Goal: Information Seeking & Learning: Find specific fact

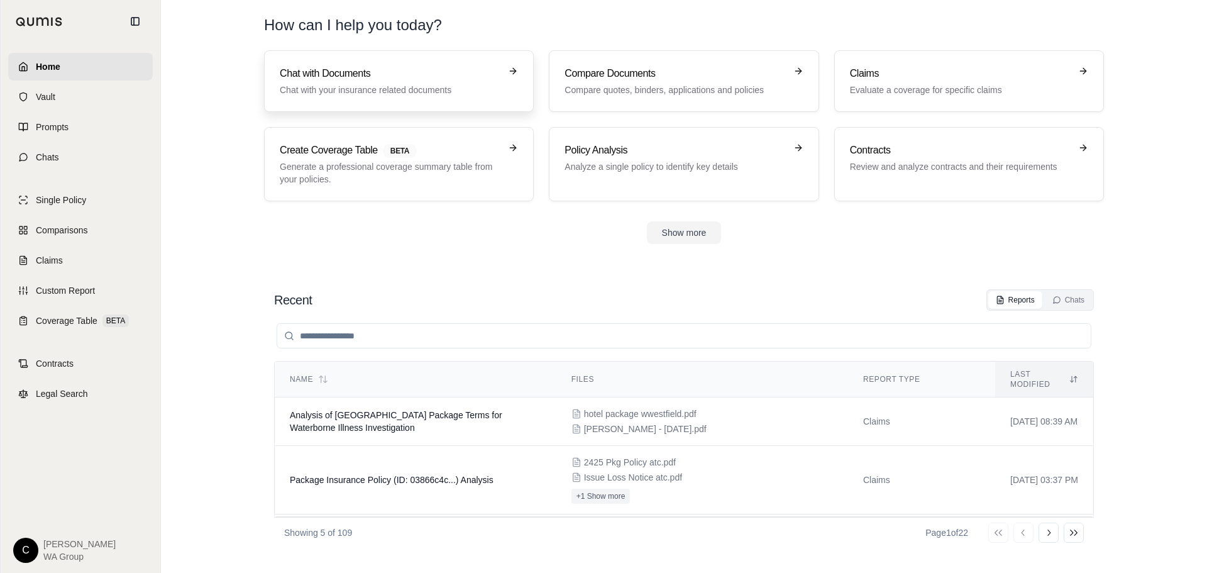
click at [300, 79] on h3 "Chat with Documents" at bounding box center [390, 73] width 221 height 15
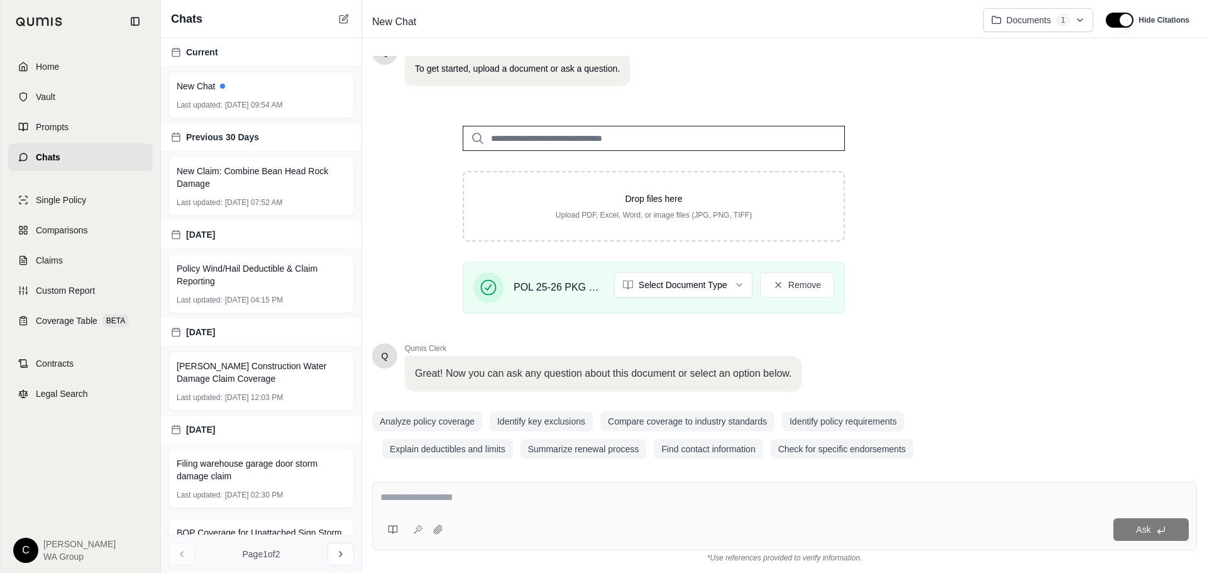
scroll to position [108, 0]
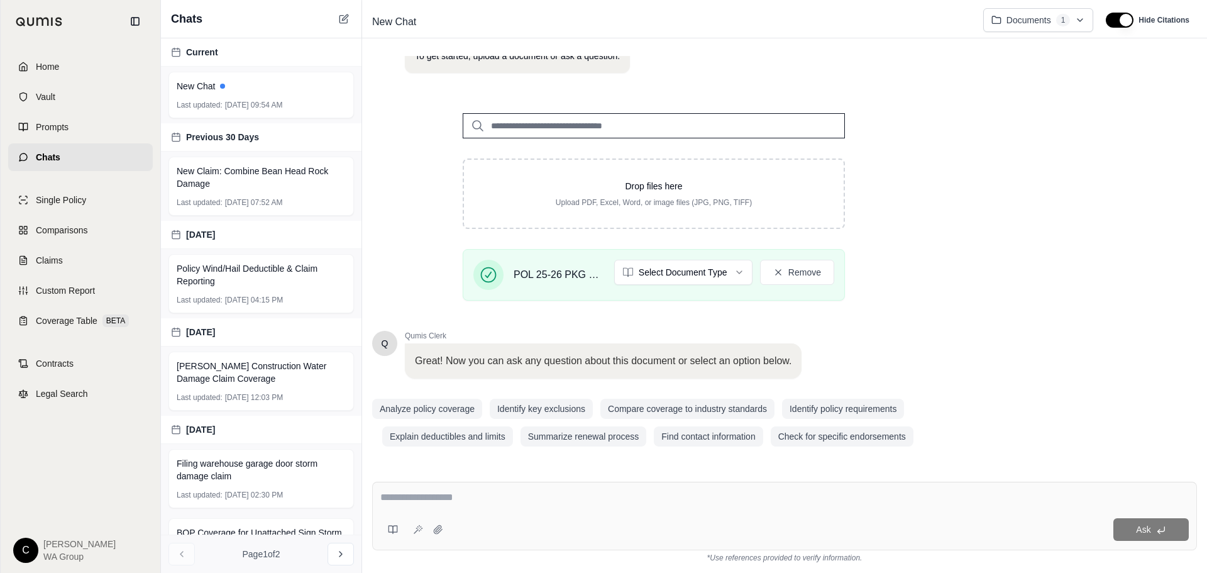
click at [493, 489] on div "Ask" at bounding box center [784, 515] width 825 height 69
click at [767, 502] on textarea "**********" at bounding box center [784, 497] width 808 height 15
paste textarea "**********"
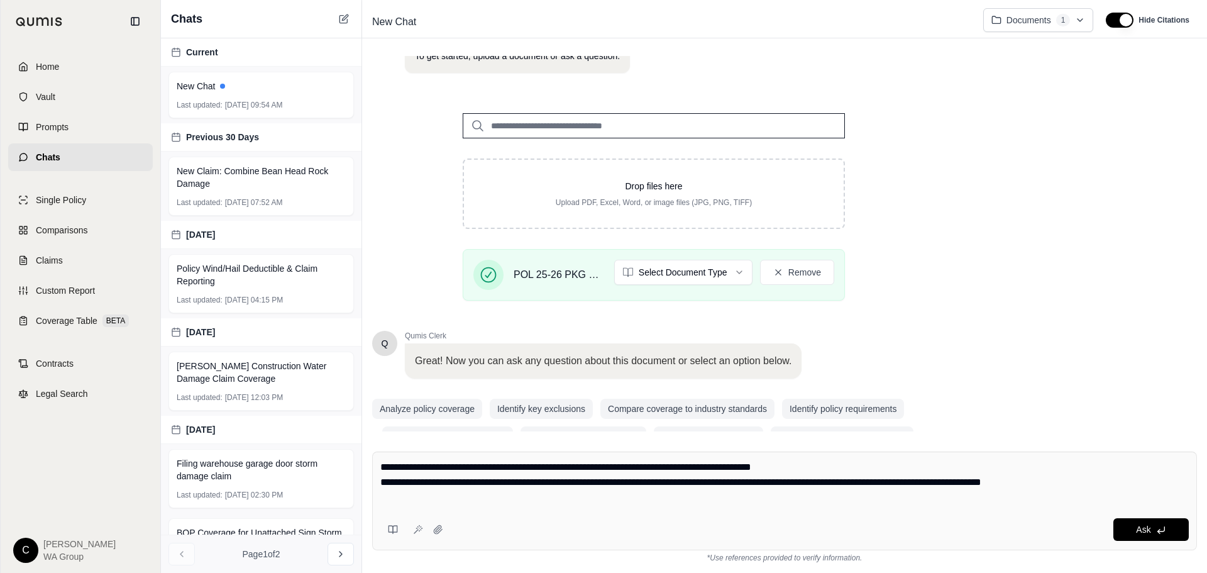
click at [529, 465] on textarea "**********" at bounding box center [784, 481] width 808 height 45
paste textarea "**********"
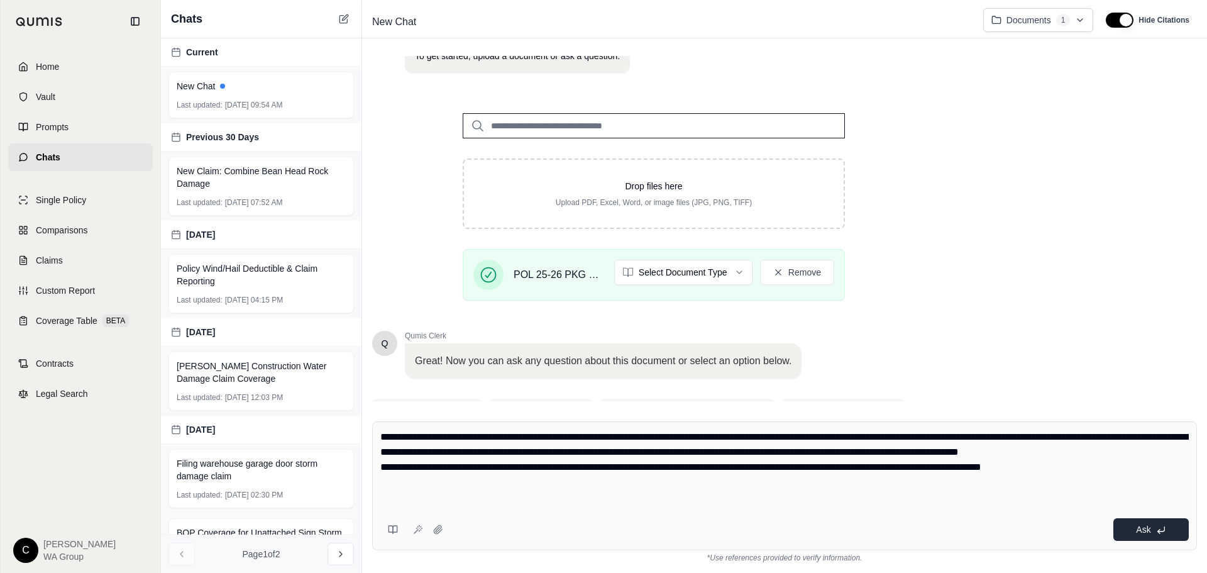
type textarea "**********"
click at [1151, 532] on button "Ask" at bounding box center [1150, 529] width 75 height 23
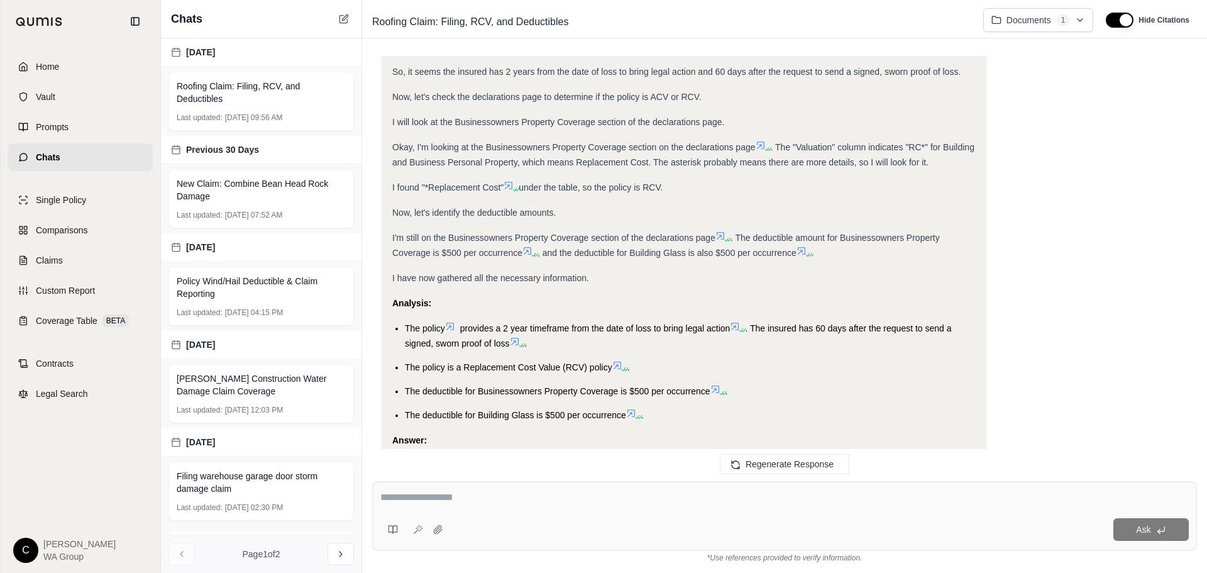
scroll to position [345, 0]
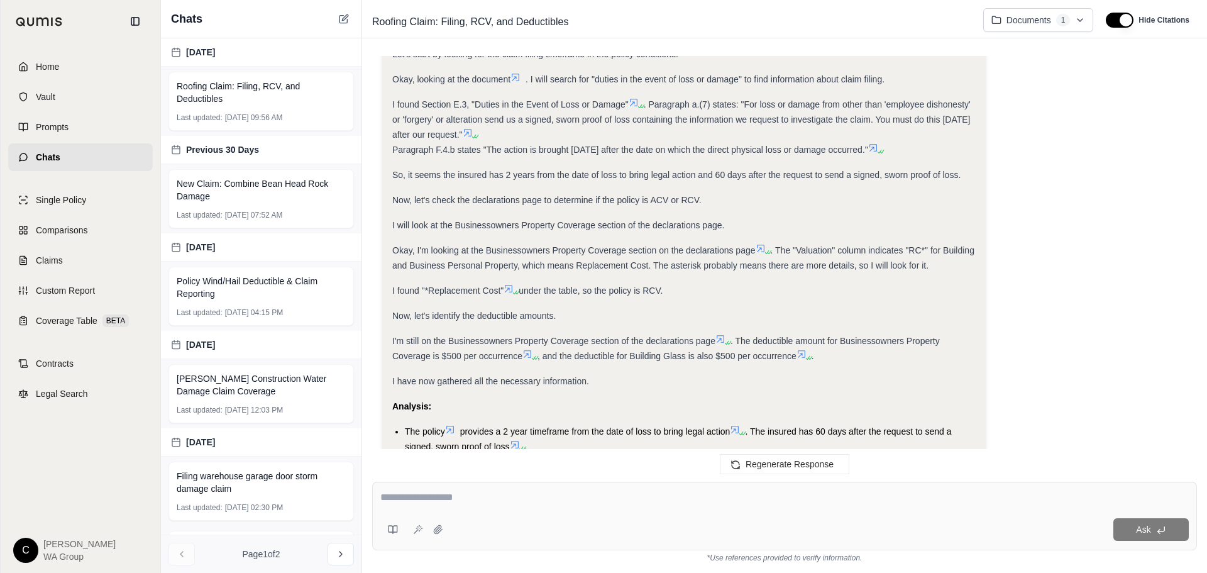
click at [511, 287] on icon at bounding box center [508, 288] width 10 height 10
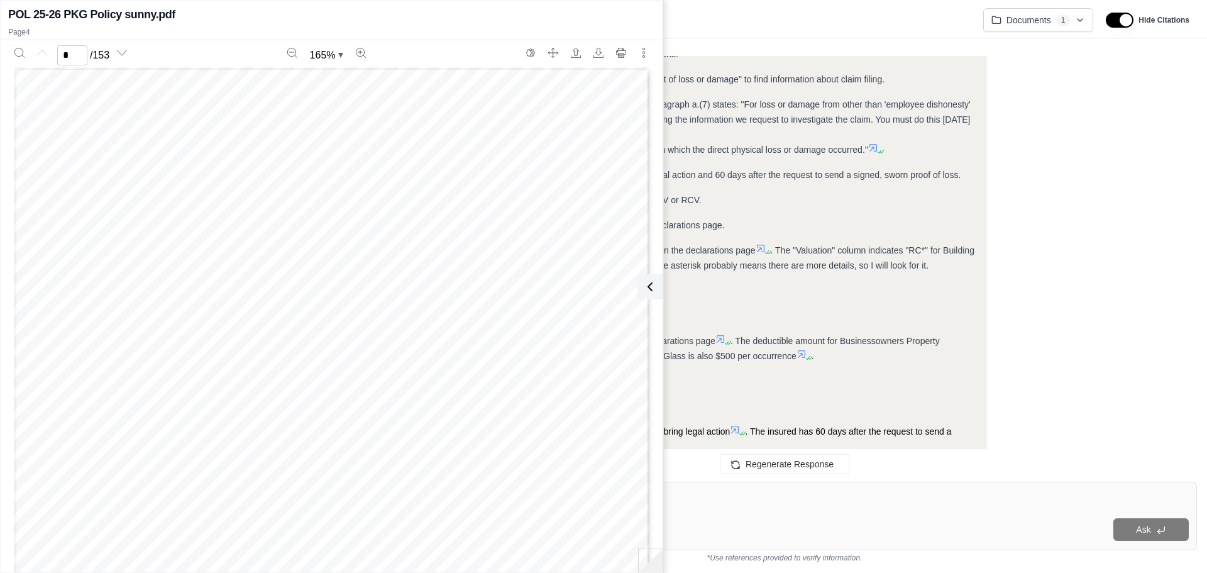
scroll to position [0, 0]
type input "*"
click at [645, 287] on icon at bounding box center [649, 286] width 15 height 15
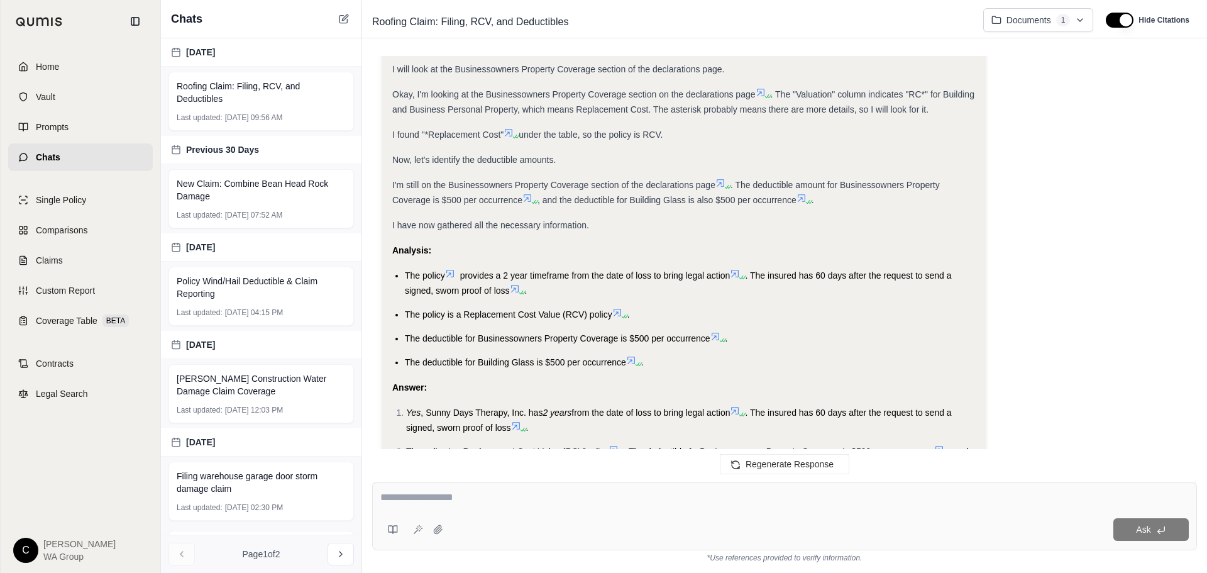
scroll to position [589, 0]
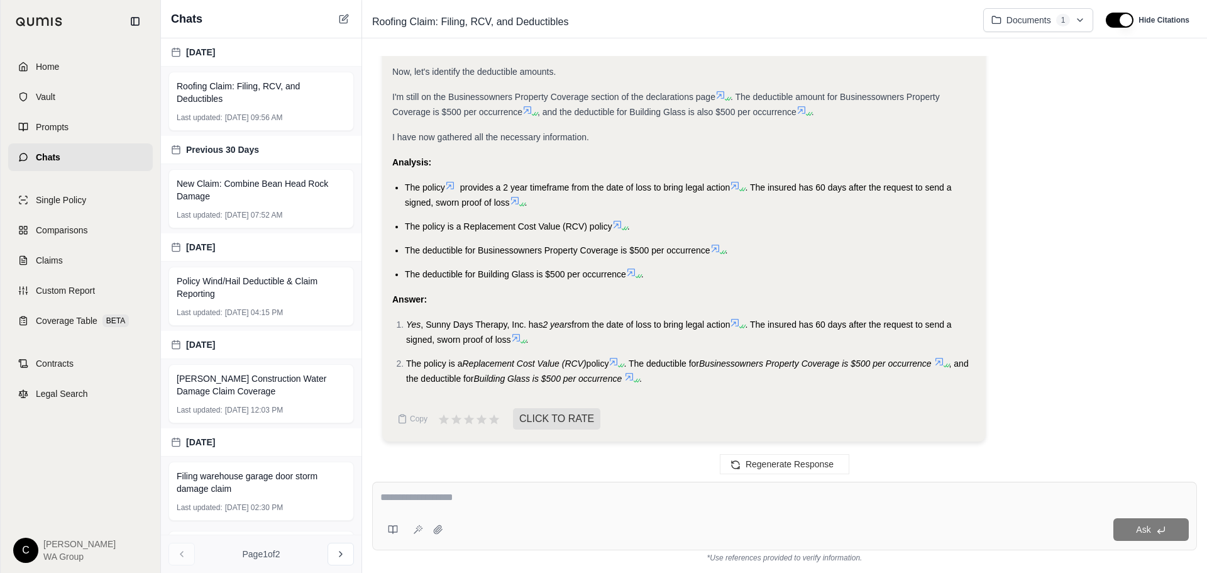
click at [518, 195] on icon at bounding box center [515, 200] width 10 height 10
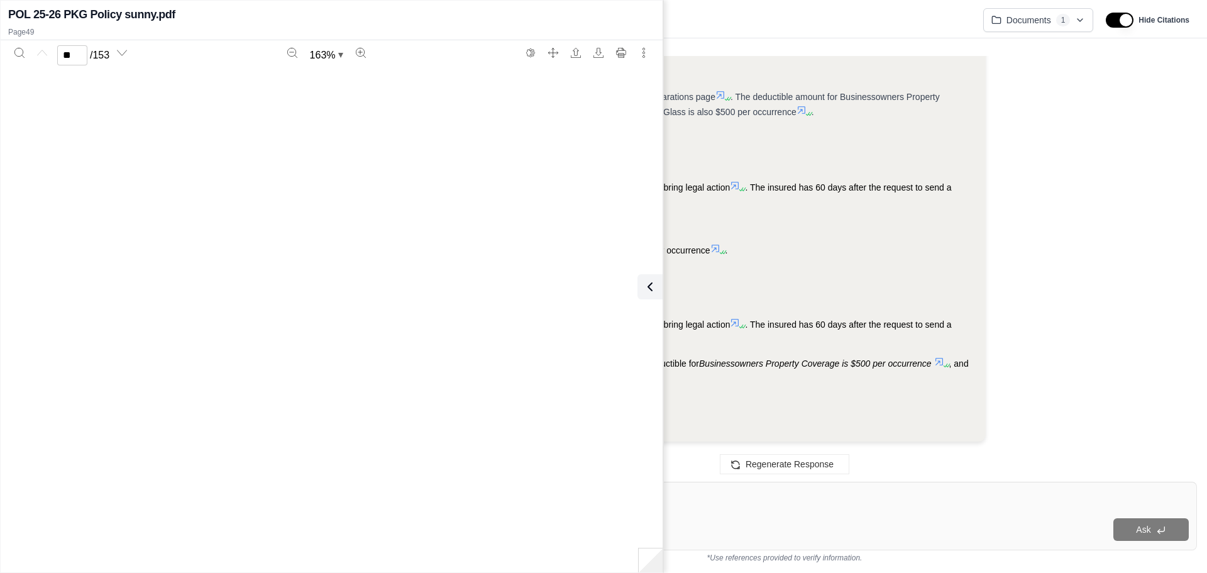
type input "**"
click at [643, 282] on icon at bounding box center [647, 286] width 15 height 15
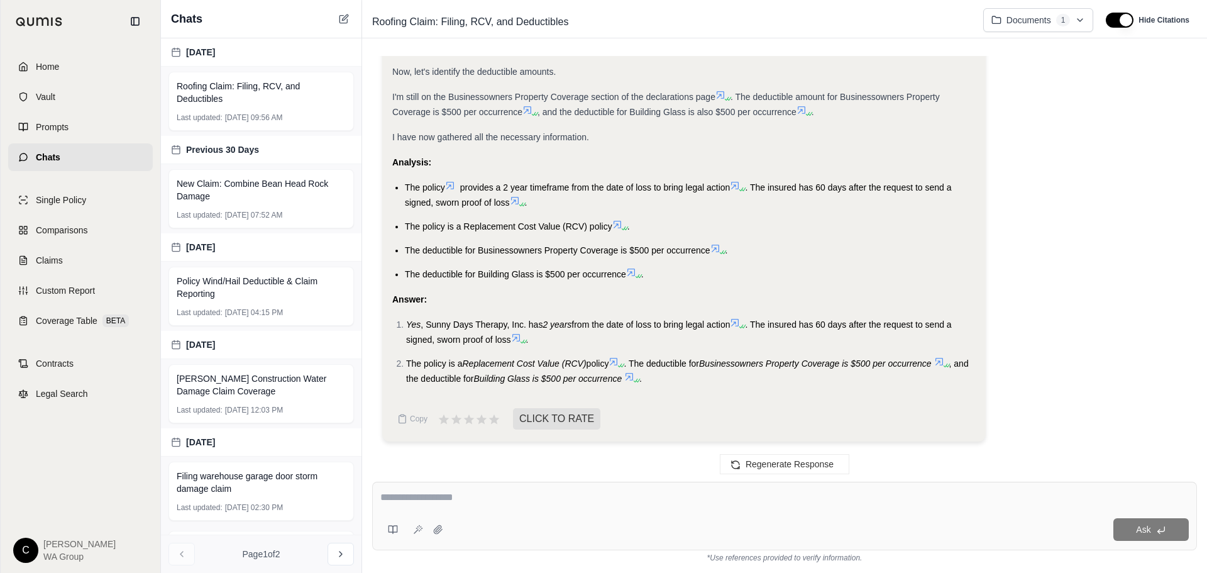
click at [740, 187] on icon at bounding box center [735, 185] width 10 height 10
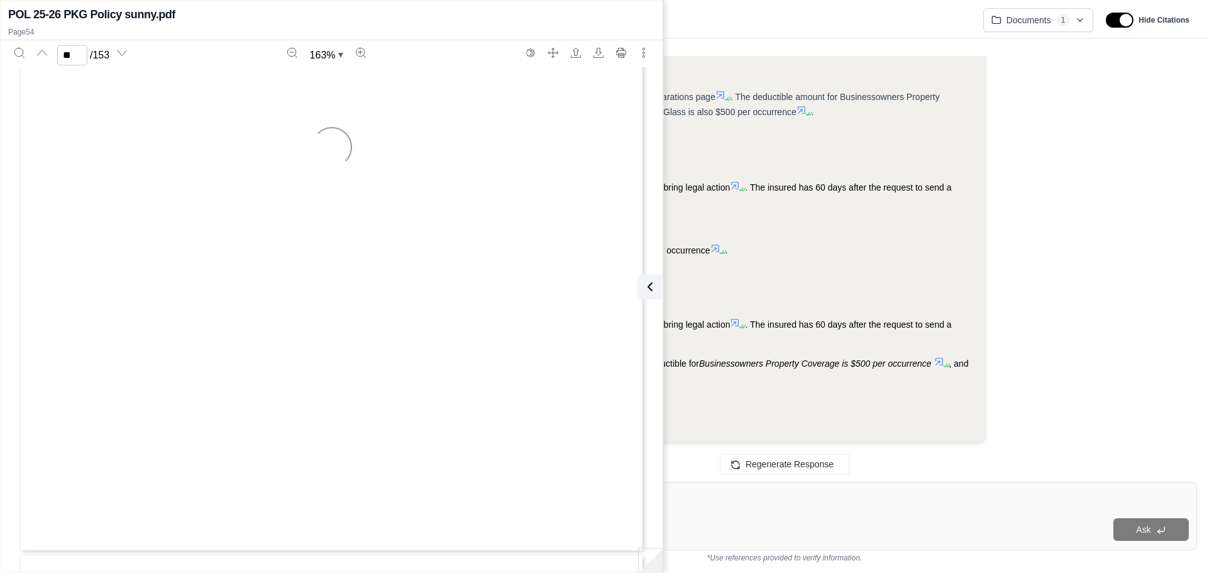
scroll to position [42979, 0]
type input "**"
click at [740, 187] on icon at bounding box center [735, 185] width 10 height 10
click at [652, 283] on icon at bounding box center [647, 286] width 15 height 15
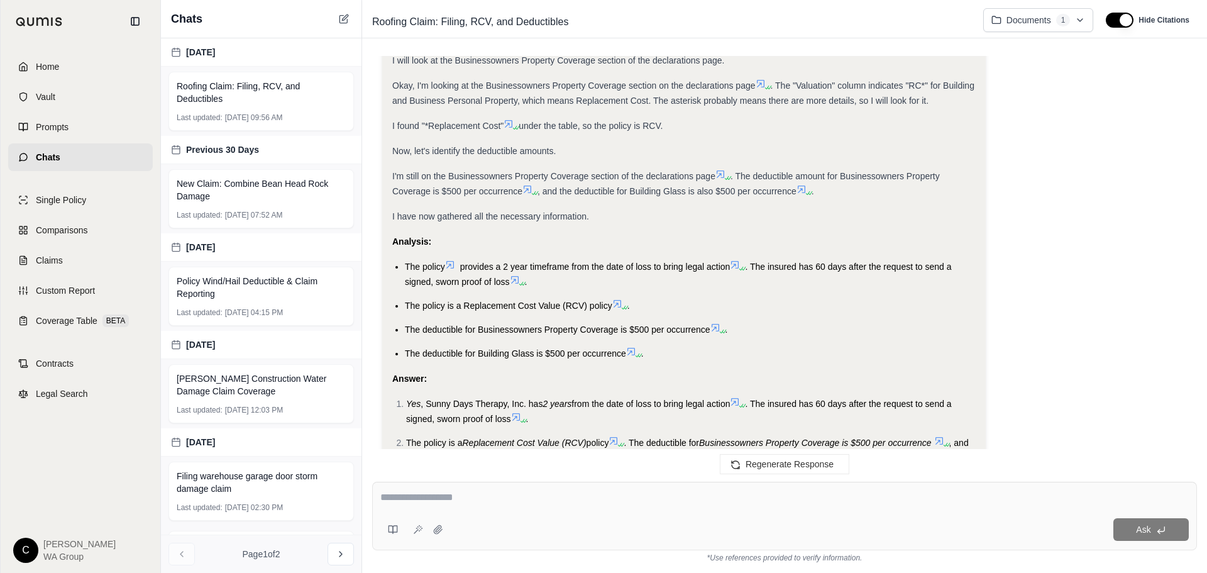
scroll to position [400, 0]
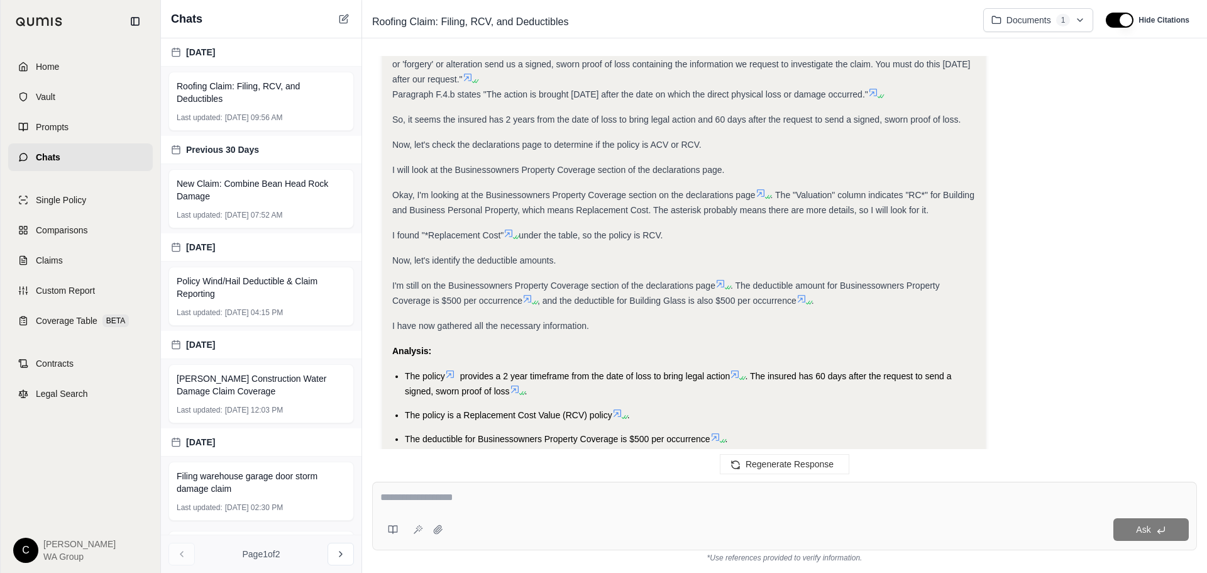
click at [513, 390] on icon at bounding box center [515, 389] width 10 height 10
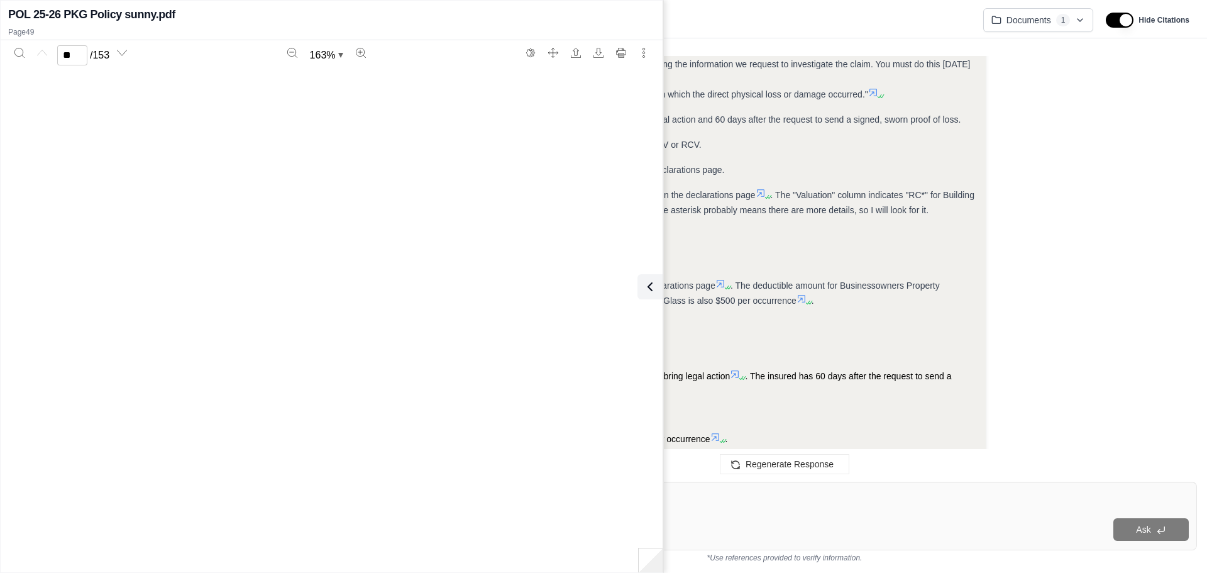
type input "**"
click at [898, 339] on div "Okay, I need to determine the timeframe for filing a claim under the policy and…" at bounding box center [683, 201] width 583 height 745
click at [644, 287] on icon at bounding box center [649, 286] width 15 height 15
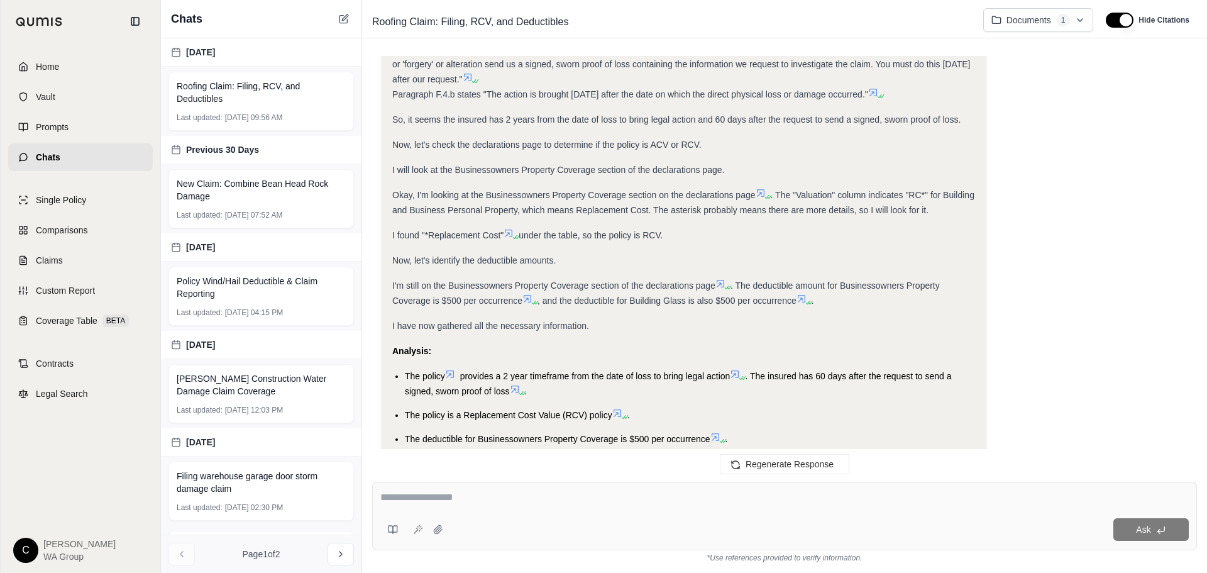
click at [737, 375] on icon at bounding box center [735, 374] width 10 height 10
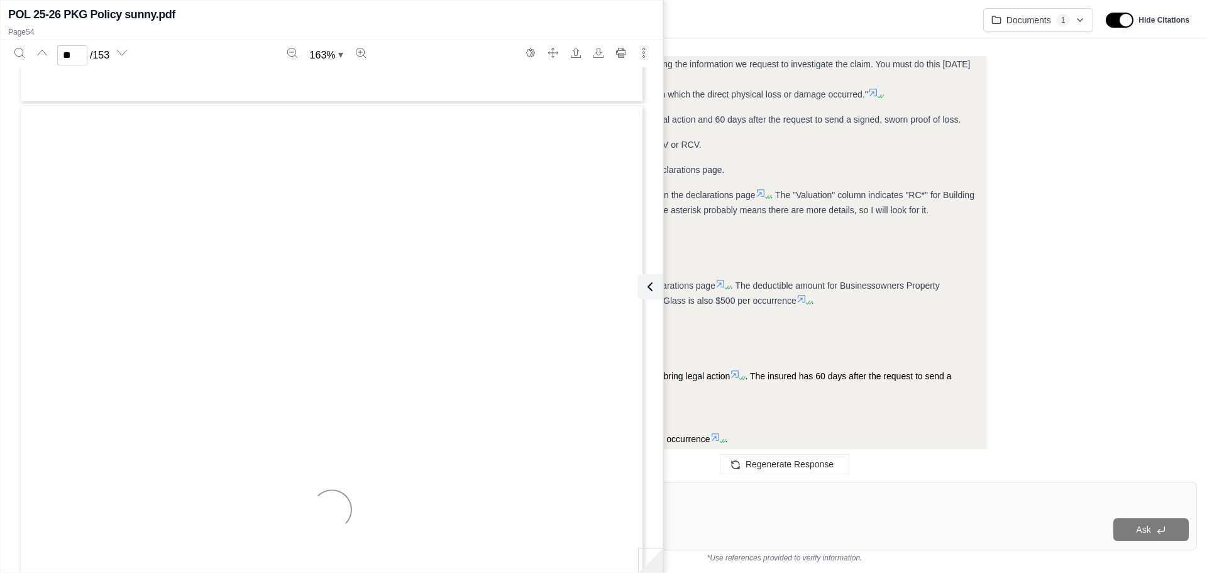
type input "**"
click at [870, 414] on li "The policy is a Replacement Cost Value (RCV) policy ." at bounding box center [690, 414] width 571 height 15
click at [923, 248] on div "Okay, I need to determine the timeframe for filing a claim under the policy and…" at bounding box center [683, 201] width 583 height 745
click at [843, 511] on div "Ask" at bounding box center [784, 515] width 825 height 69
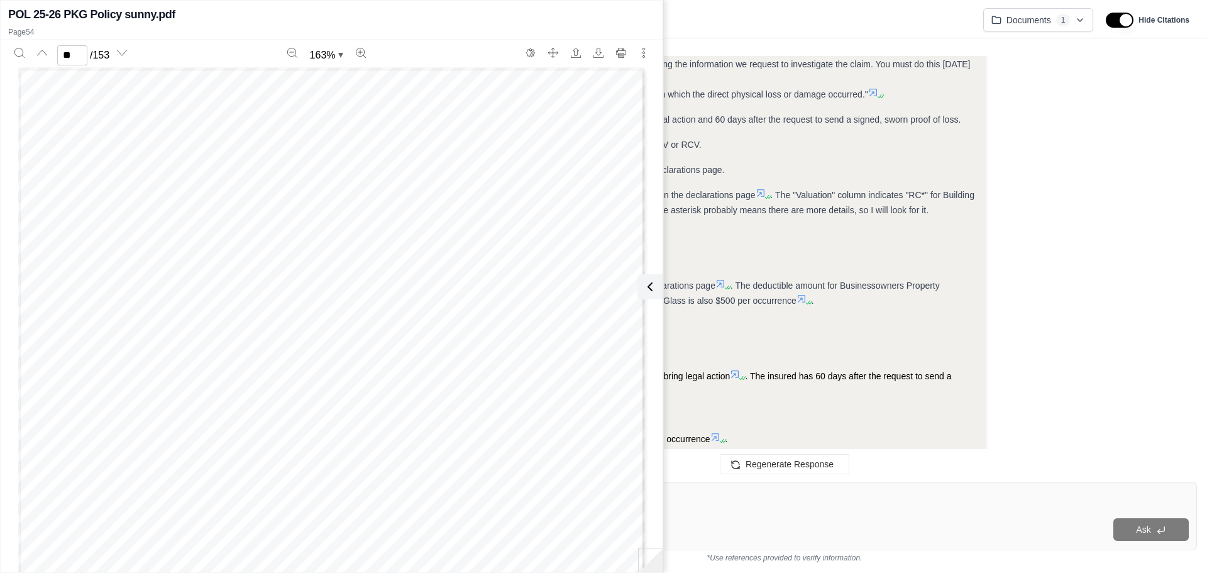
click at [840, 511] on div "Ask" at bounding box center [784, 515] width 825 height 69
click at [641, 293] on icon at bounding box center [647, 286] width 15 height 15
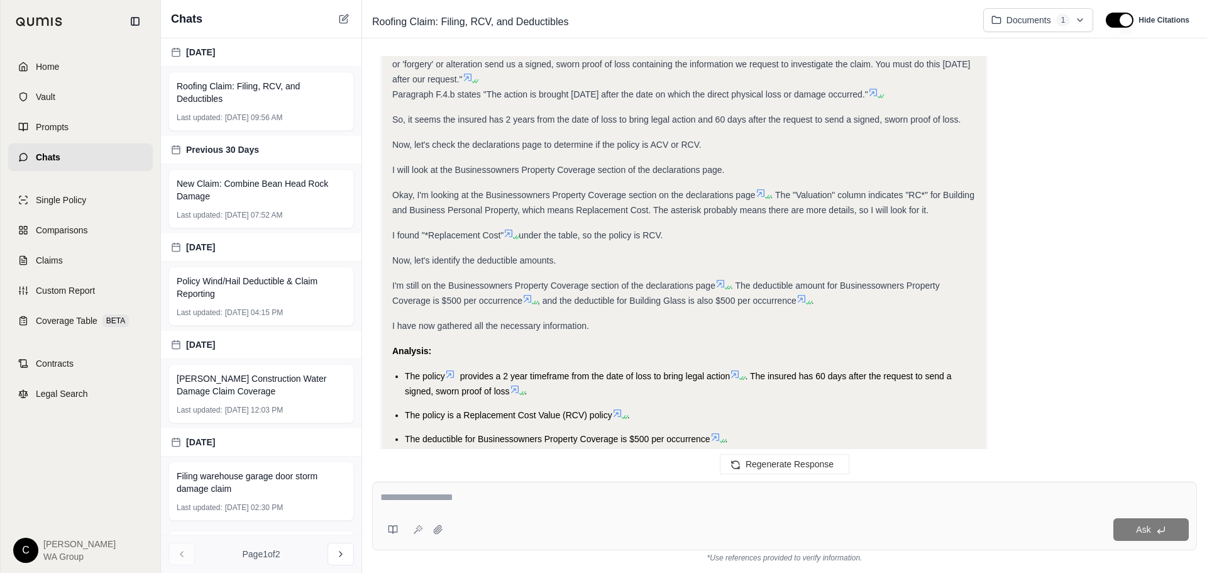
click at [731, 521] on div "Ask" at bounding box center [818, 529] width 740 height 23
click at [737, 507] on div at bounding box center [784, 499] width 808 height 19
click at [508, 498] on textarea at bounding box center [784, 497] width 808 height 15
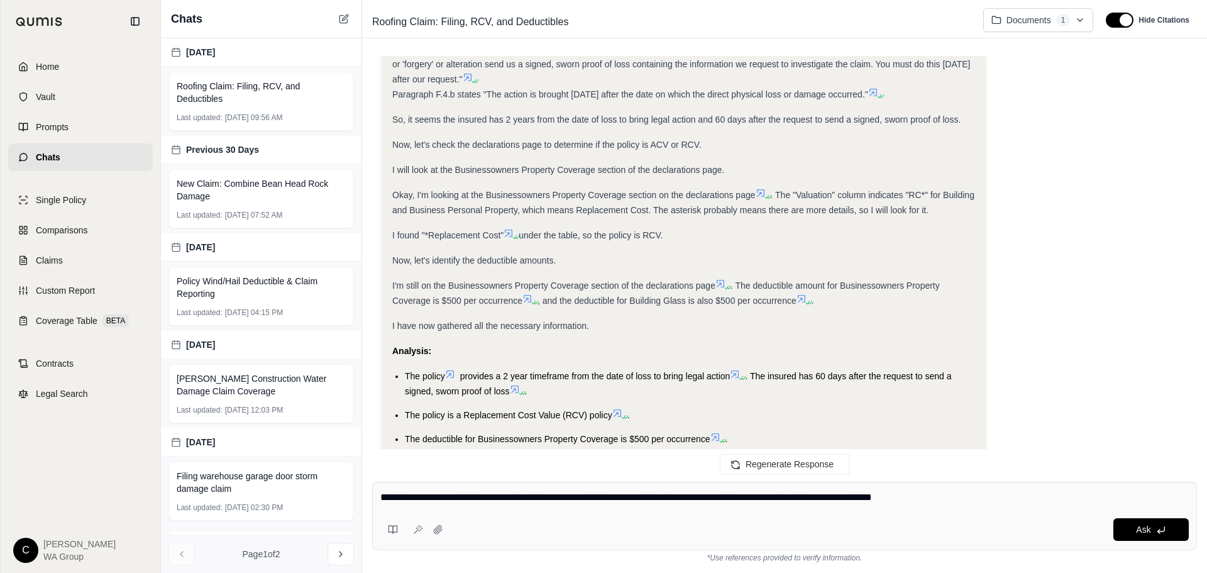
click at [1020, 493] on textarea "**********" at bounding box center [784, 497] width 808 height 15
type textarea "**********"
click at [1150, 527] on span "Ask" at bounding box center [1143, 529] width 14 height 10
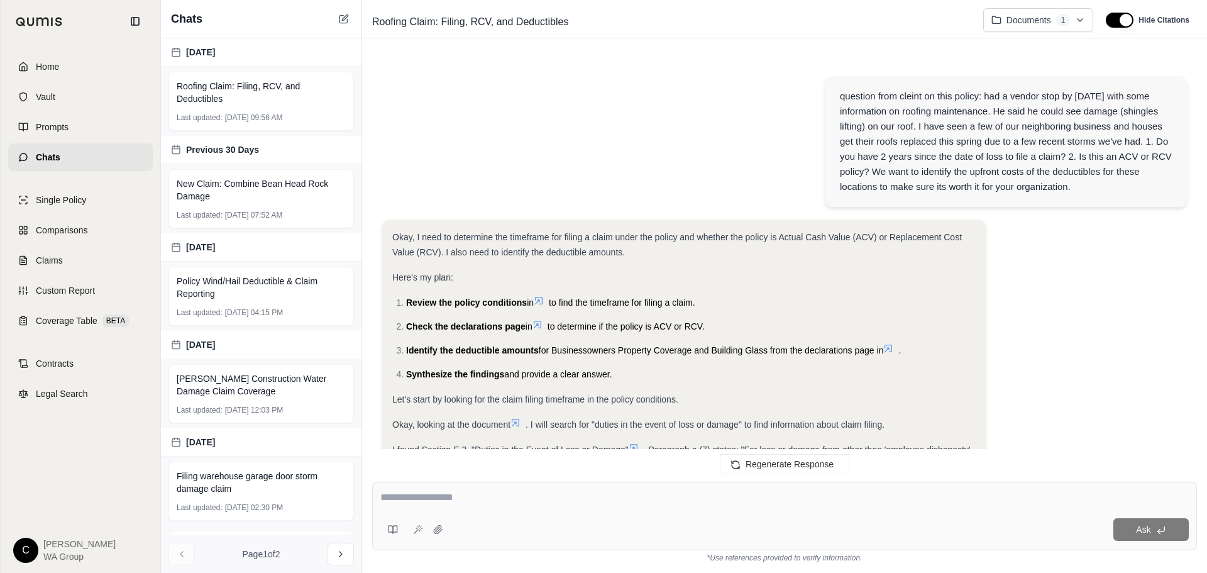
scroll to position [1952, 0]
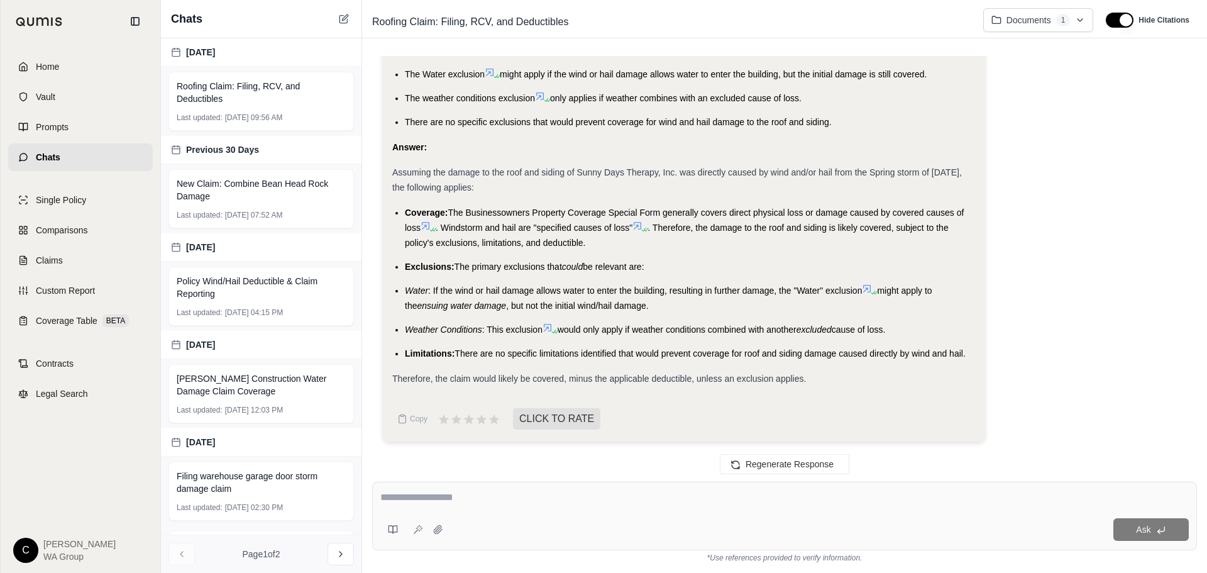
drag, startPoint x: 977, startPoint y: 354, endPoint x: 459, endPoint y: 347, distance: 517.3
copy span "There are no specific limitations identified that would prevent coverage for ro…"
click at [709, 512] on div "Ask" at bounding box center [784, 515] width 825 height 69
type textarea "**********"
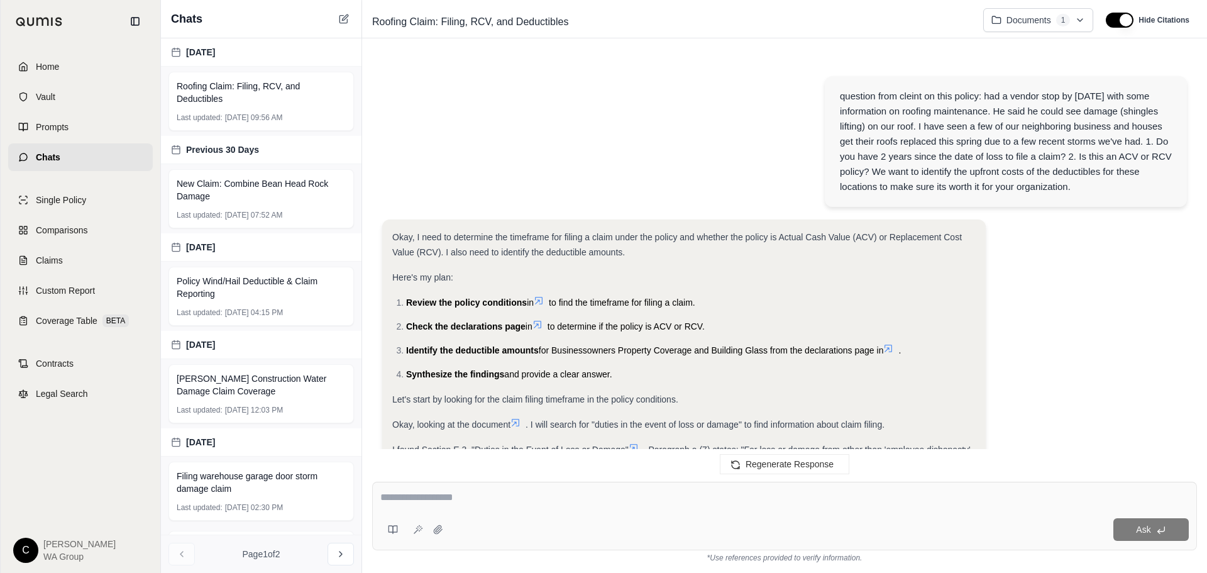
scroll to position [2420, 0]
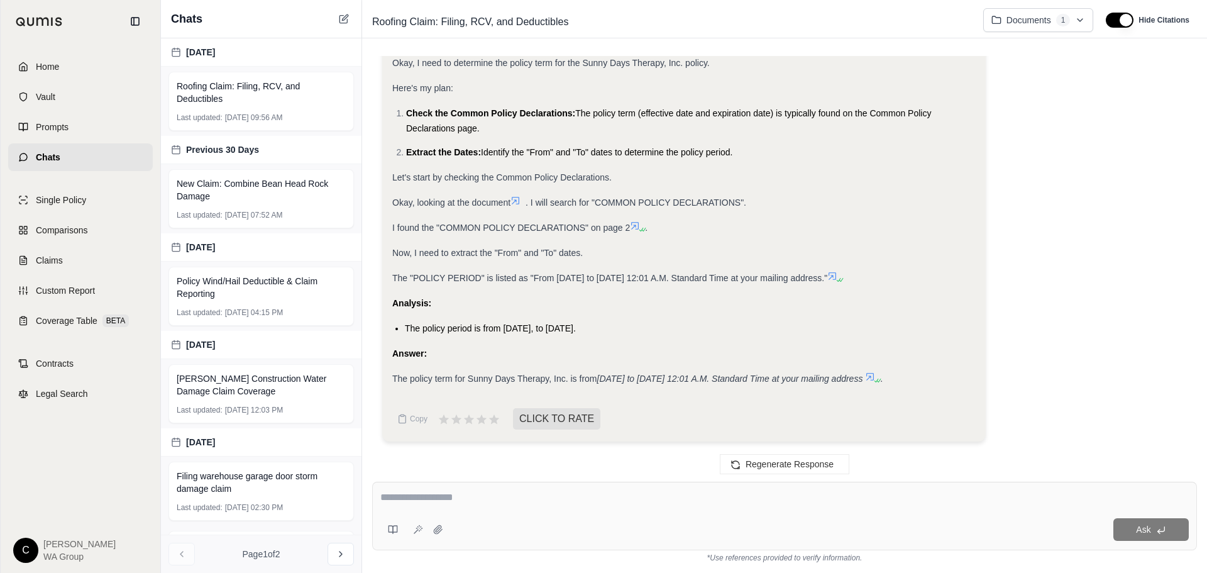
click at [663, 491] on textarea at bounding box center [784, 497] width 808 height 15
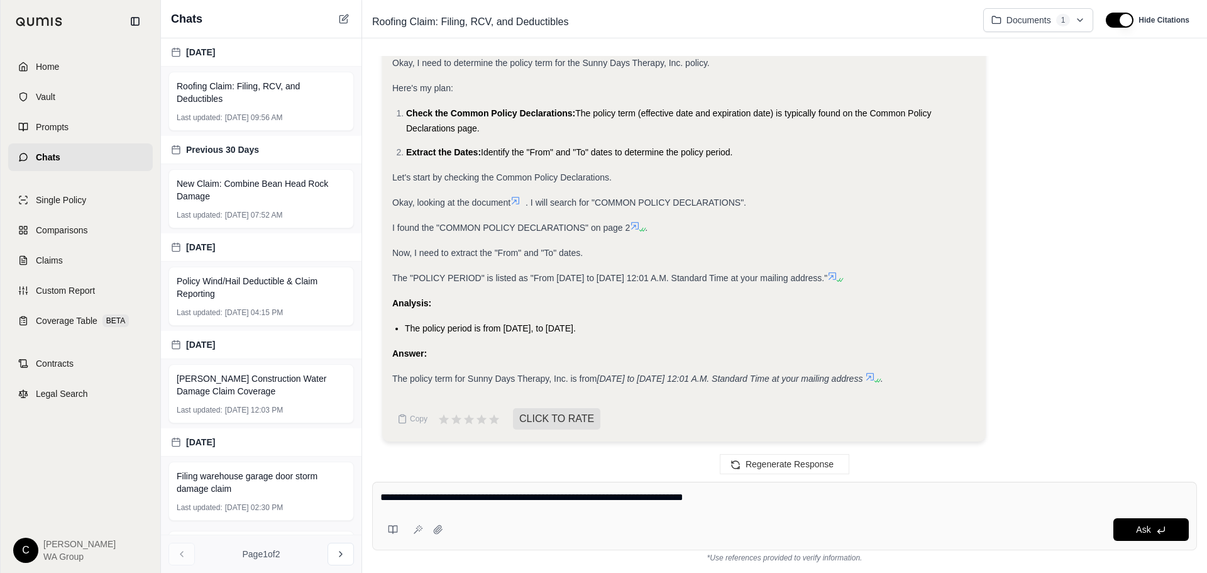
type textarea "**********"
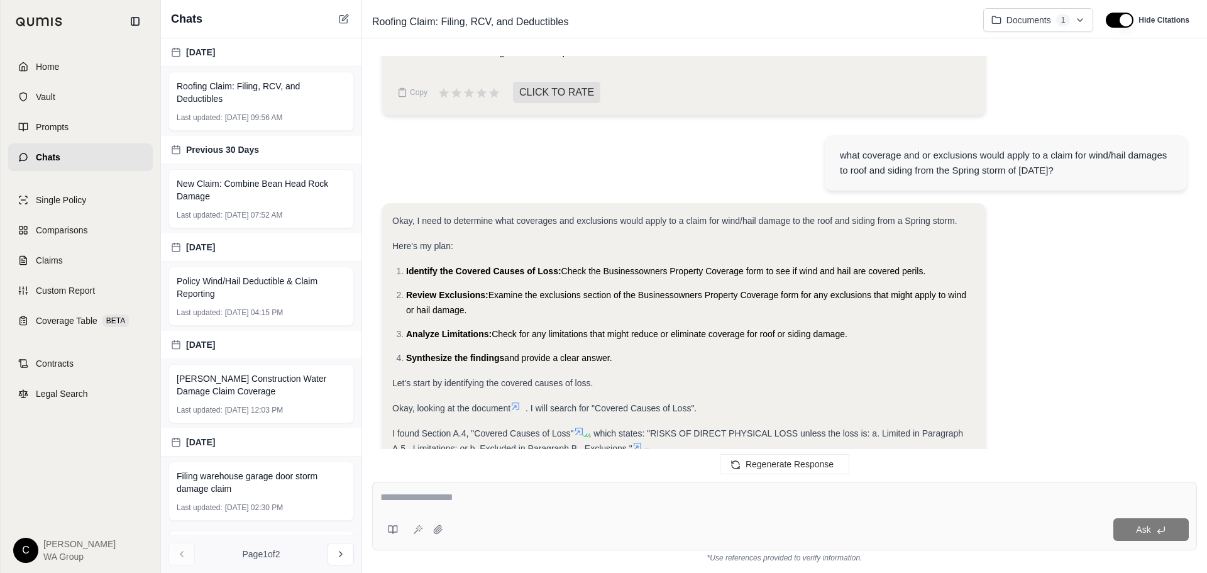
scroll to position [779, 0]
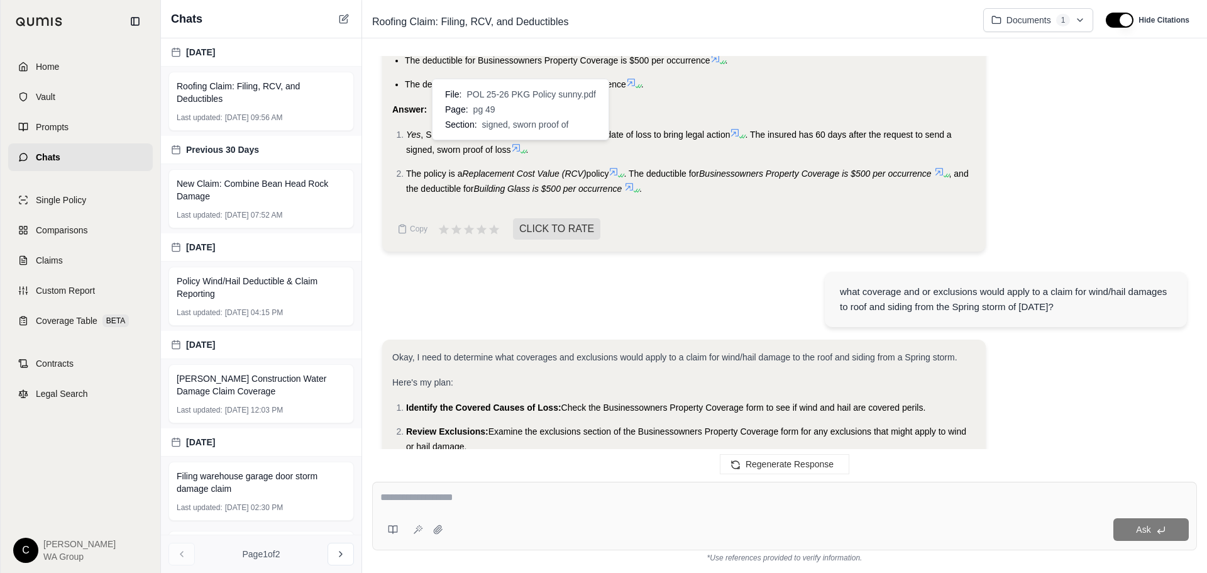
click at [517, 150] on icon at bounding box center [516, 148] width 10 height 10
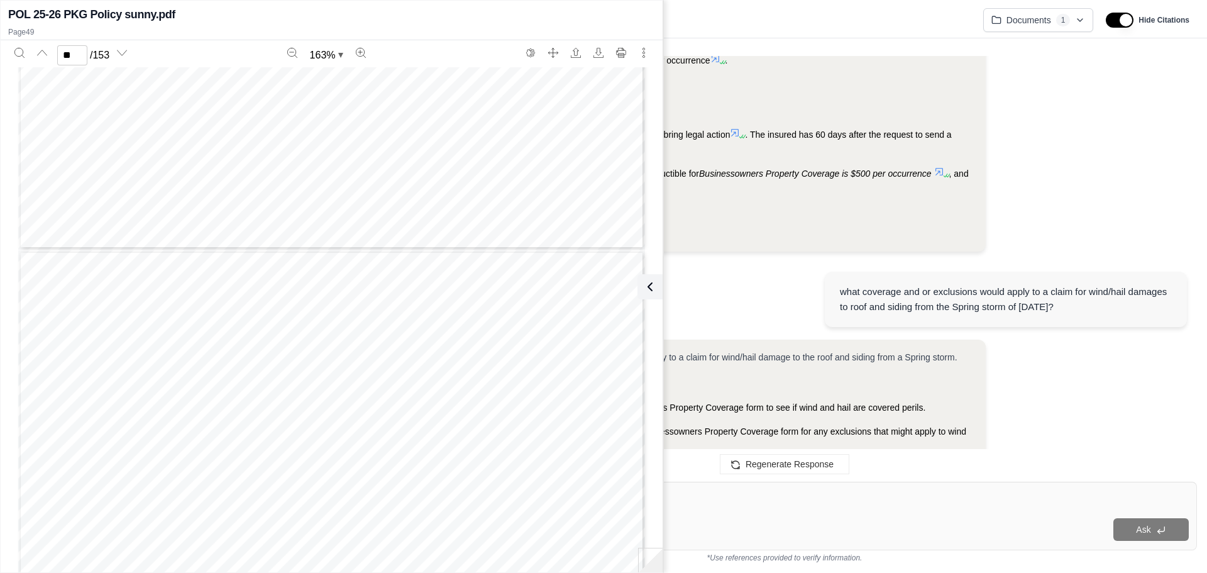
scroll to position [39742, 0]
click at [739, 129] on icon at bounding box center [736, 133] width 8 height 8
type input "**"
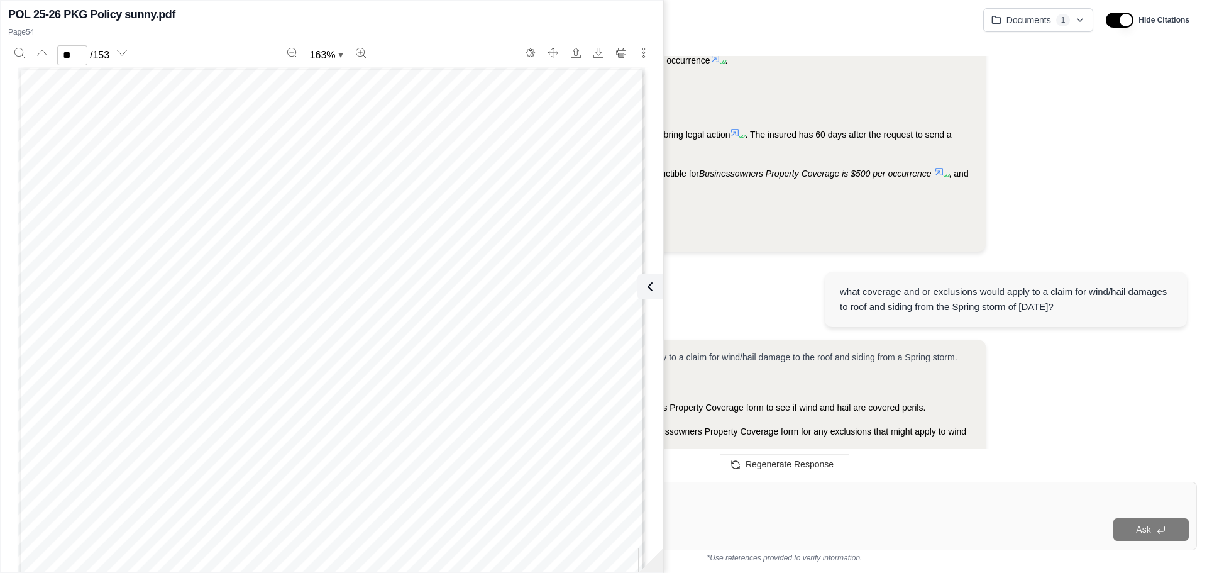
click at [925, 508] on div at bounding box center [784, 499] width 808 height 19
click at [219, 312] on span "or damage occurred." at bounding box center [175, 312] width 95 height 11
drag, startPoint x: 216, startPoint y: 312, endPoint x: 126, endPoint y: 285, distance: 93.7
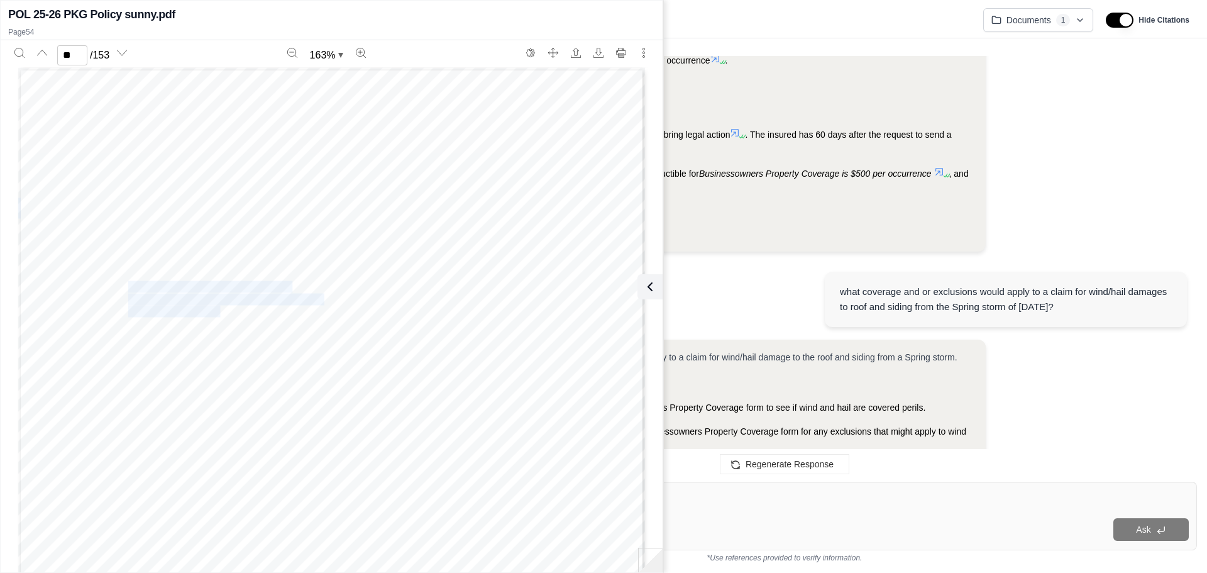
click at [126, 285] on div "l BUSINESSOWNERS Page 33 of 39 Copyright, The Travelers Indemnity Company, 2004…" at bounding box center [331, 473] width 627 height 811
copy div "The action is brought [DATE] after the date on which the direct physical loss o…"
click at [652, 284] on icon at bounding box center [647, 286] width 15 height 15
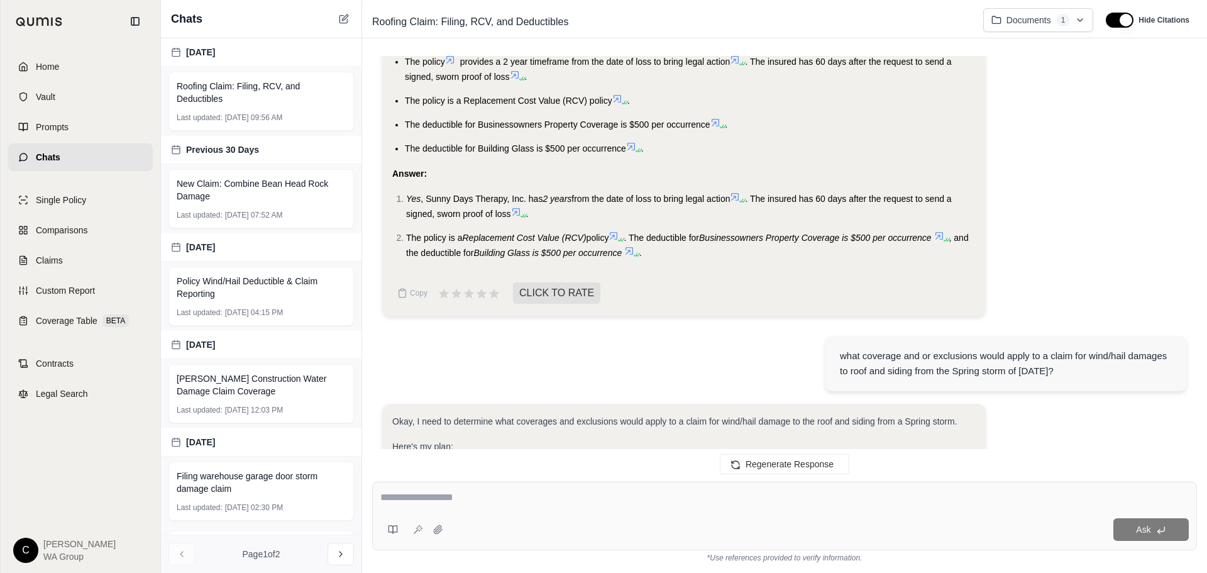
scroll to position [653, 0]
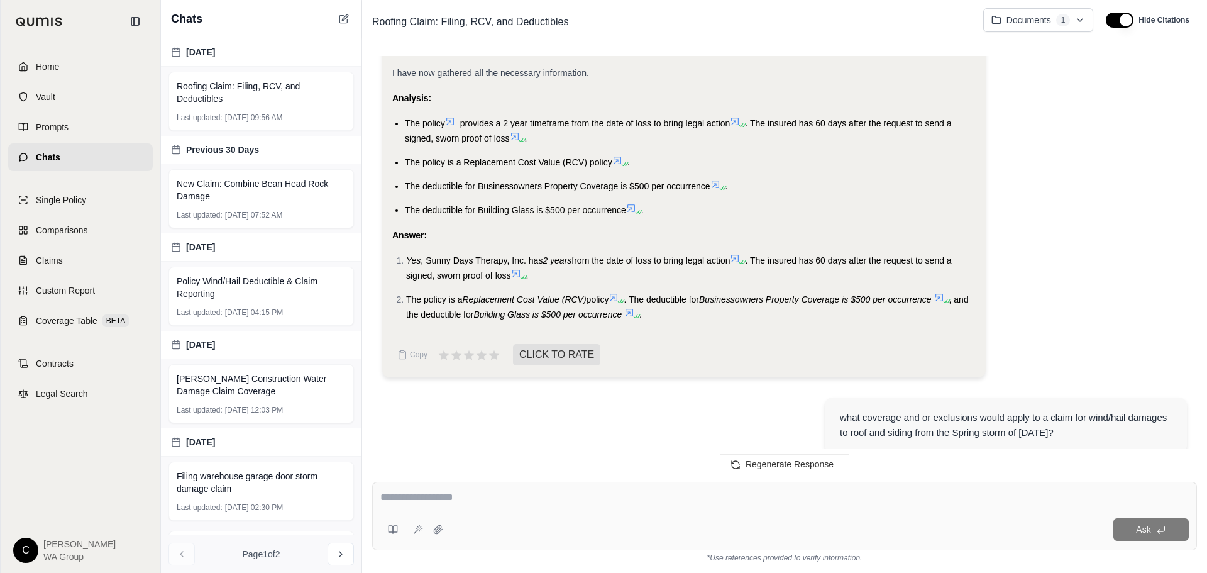
drag, startPoint x: 734, startPoint y: 121, endPoint x: 401, endPoint y: 120, distance: 333.1
click at [401, 120] on ul "The policy provides a 2 year timeframe from the date of loss to bring legal act…" at bounding box center [683, 167] width 583 height 102
copy li "The policy provides a 2 year timeframe from the date of loss to bring legal act…"
click at [740, 123] on icon at bounding box center [735, 121] width 10 height 10
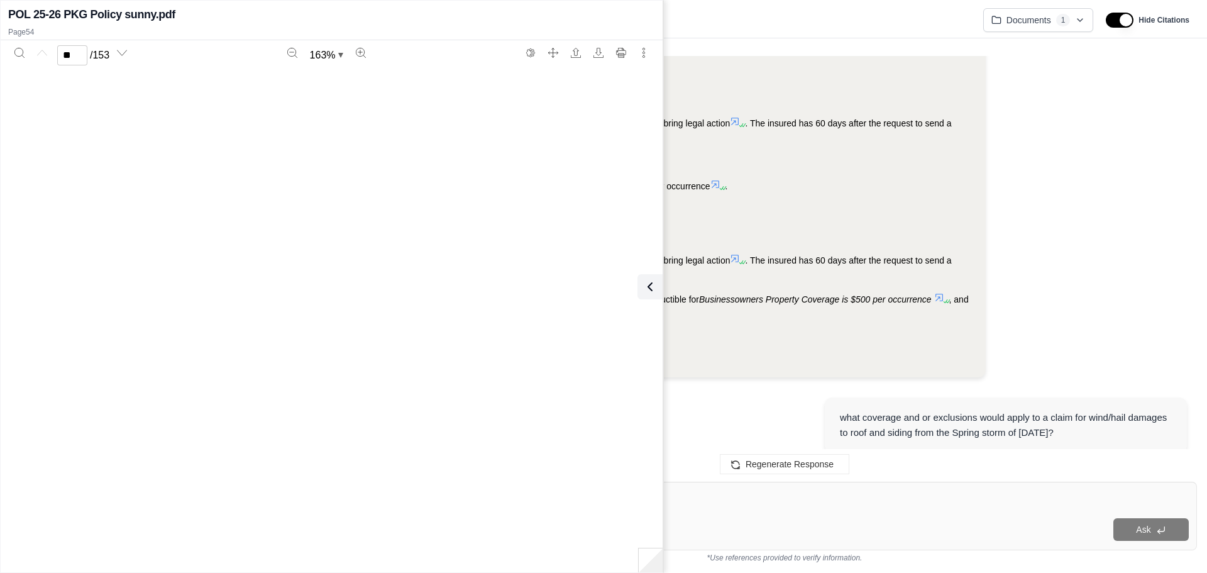
type input "**"
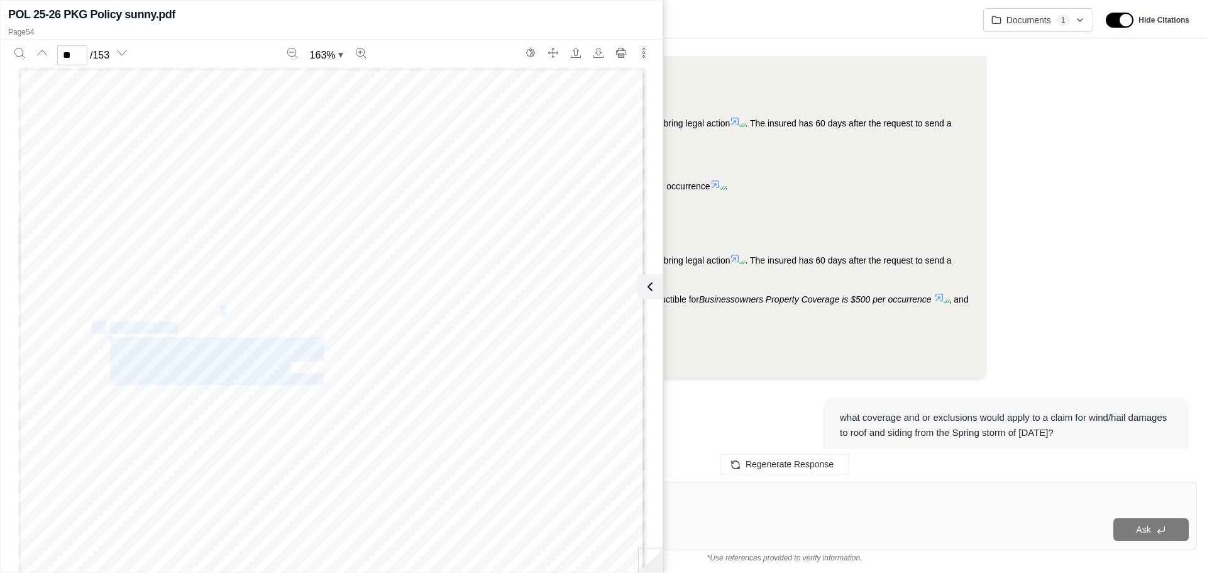
drag, startPoint x: 216, startPoint y: 312, endPoint x: 128, endPoint y: 279, distance: 93.9
click at [128, 279] on div "l BUSINESSOWNERS Page 33 of 39 Copyright, The Travelers Indemnity Company, 2004…" at bounding box center [331, 473] width 627 height 811
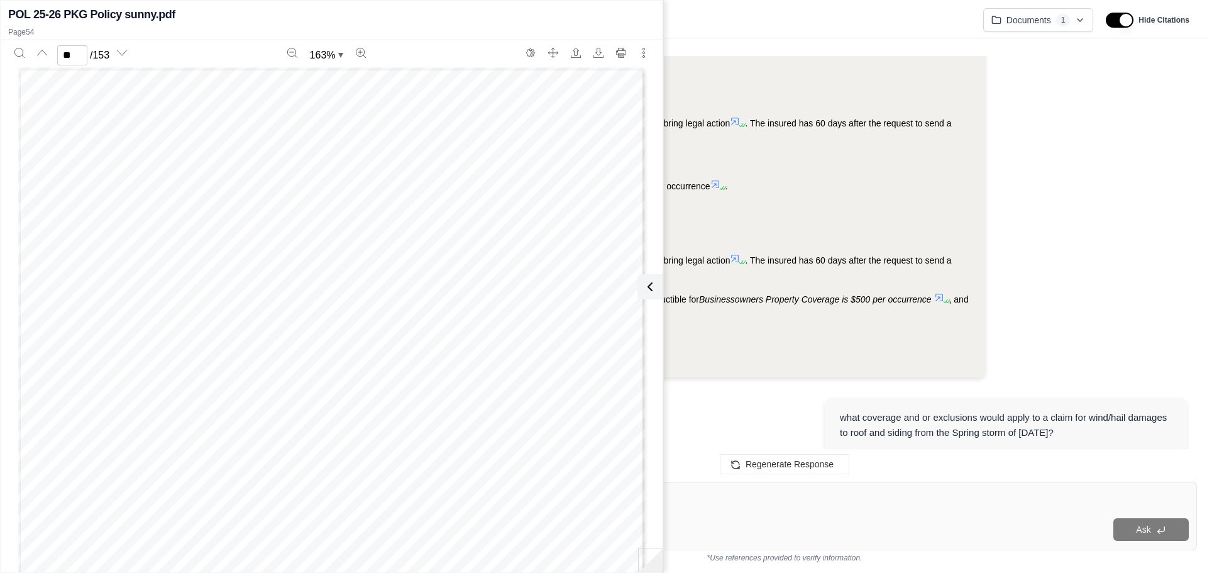
click at [227, 309] on div "l BUSINESSOWNERS Page 33 of 39 Copyright, The Travelers Indemnity Company, 2004…" at bounding box center [331, 473] width 627 height 811
click at [210, 315] on span "or damage occurred." at bounding box center [175, 312] width 95 height 11
click at [240, 310] on div "l BUSINESSOWNERS Page 33 of 39 Copyright, The Travelers Indemnity Company, 2004…" at bounding box center [331, 473] width 627 height 811
click at [217, 316] on span "or damage occurred." at bounding box center [175, 312] width 95 height 11
click at [222, 222] on div "l BUSINESSOWNERS Page 33 of 39 Copyright, The Travelers Indemnity Company, 2004…" at bounding box center [331, 473] width 627 height 811
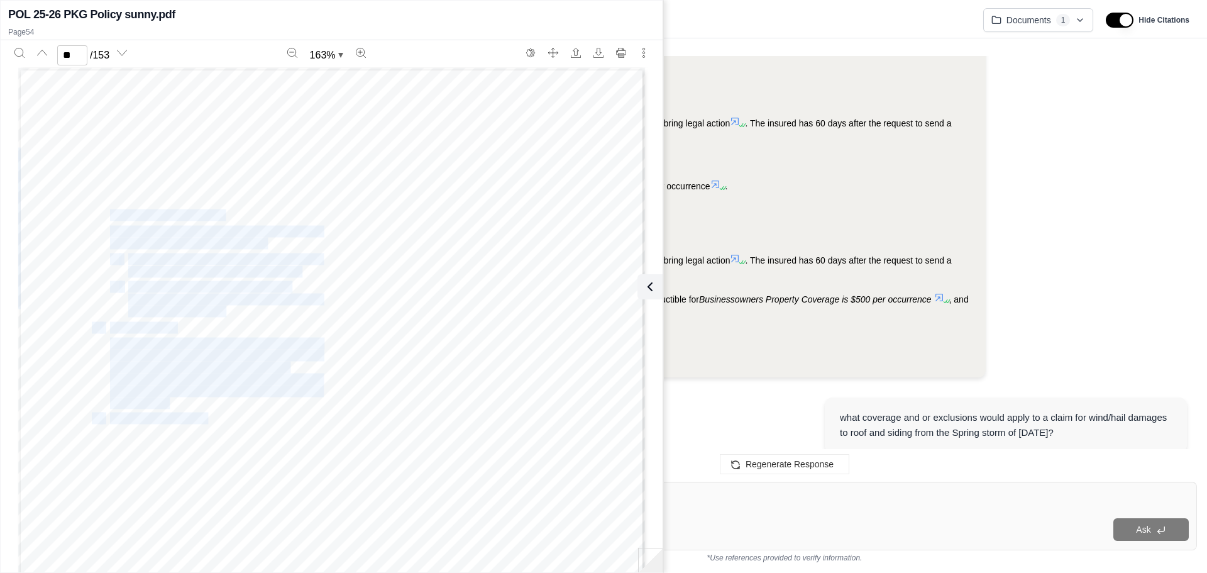
drag, startPoint x: 107, startPoint y: 215, endPoint x: 220, endPoint y: 311, distance: 148.5
click at [220, 311] on div "l BUSINESSOWNERS Page 33 of 39 Copyright, The Travelers Indemnity Company, 2004…" at bounding box center [331, 473] width 627 height 811
copy div "Legal Action Against Us No one may bring a legal action against us under this C…"
click at [227, 314] on div "l BUSINESSOWNERS Page 33 of 39 Copyright, The Travelers Indemnity Company, 2004…" at bounding box center [331, 473] width 627 height 811
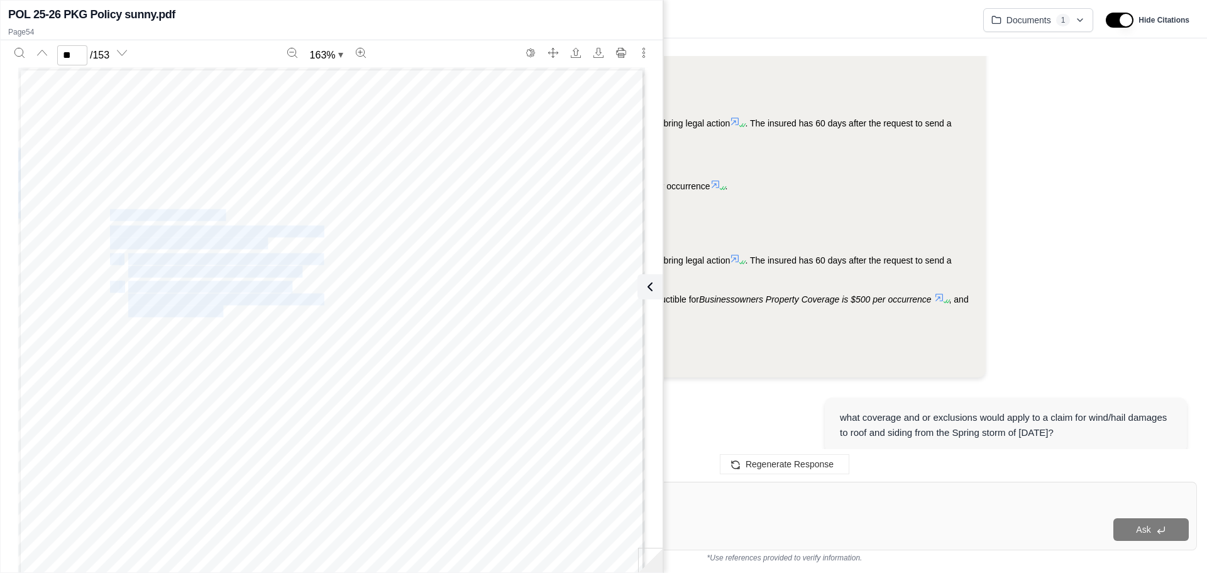
drag, startPoint x: 219, startPoint y: 309, endPoint x: 107, endPoint y: 214, distance: 146.3
click at [107, 214] on div "l BUSINESSOWNERS Page 33 of 39 Copyright, The Travelers Indemnity Company, 2004…" at bounding box center [331, 473] width 627 height 811
copy div "Legal Action Against Us No one may bring a legal action against us under this C…"
